Goal: Task Accomplishment & Management: Use online tool/utility

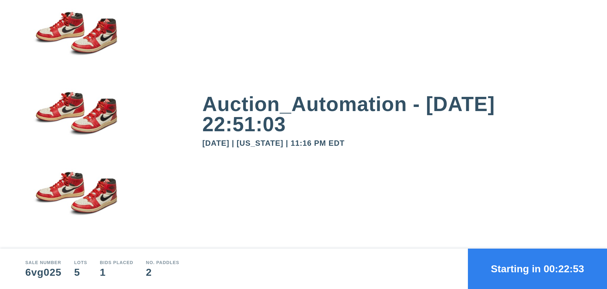
click at [537, 269] on button "Starting in 00:22:53" at bounding box center [537, 269] width 139 height 40
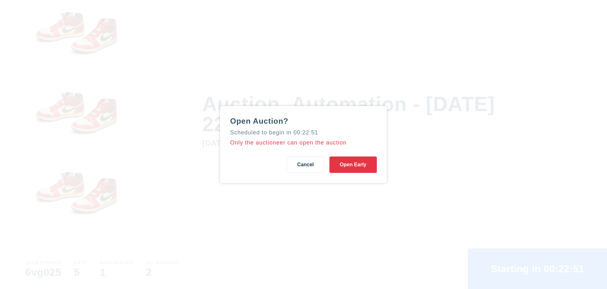
click at [353, 165] on button "Open Early" at bounding box center [352, 165] width 47 height 16
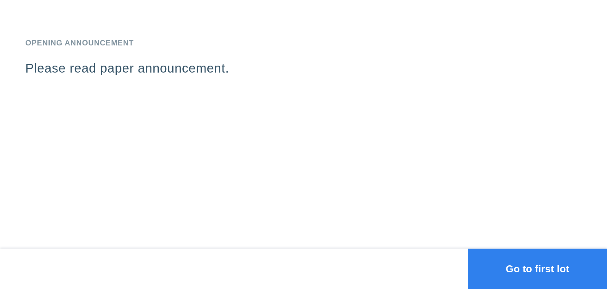
click at [537, 269] on button "Go to first lot" at bounding box center [537, 269] width 139 height 40
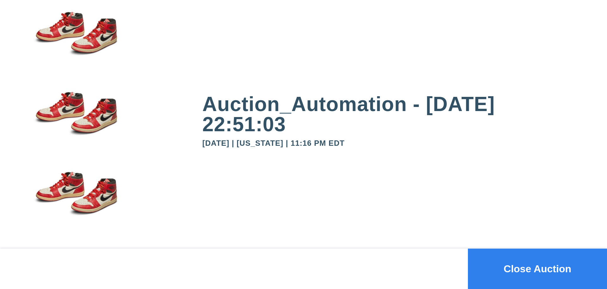
click at [537, 269] on button "Close Auction" at bounding box center [537, 269] width 139 height 40
